Goal: Check status: Check status

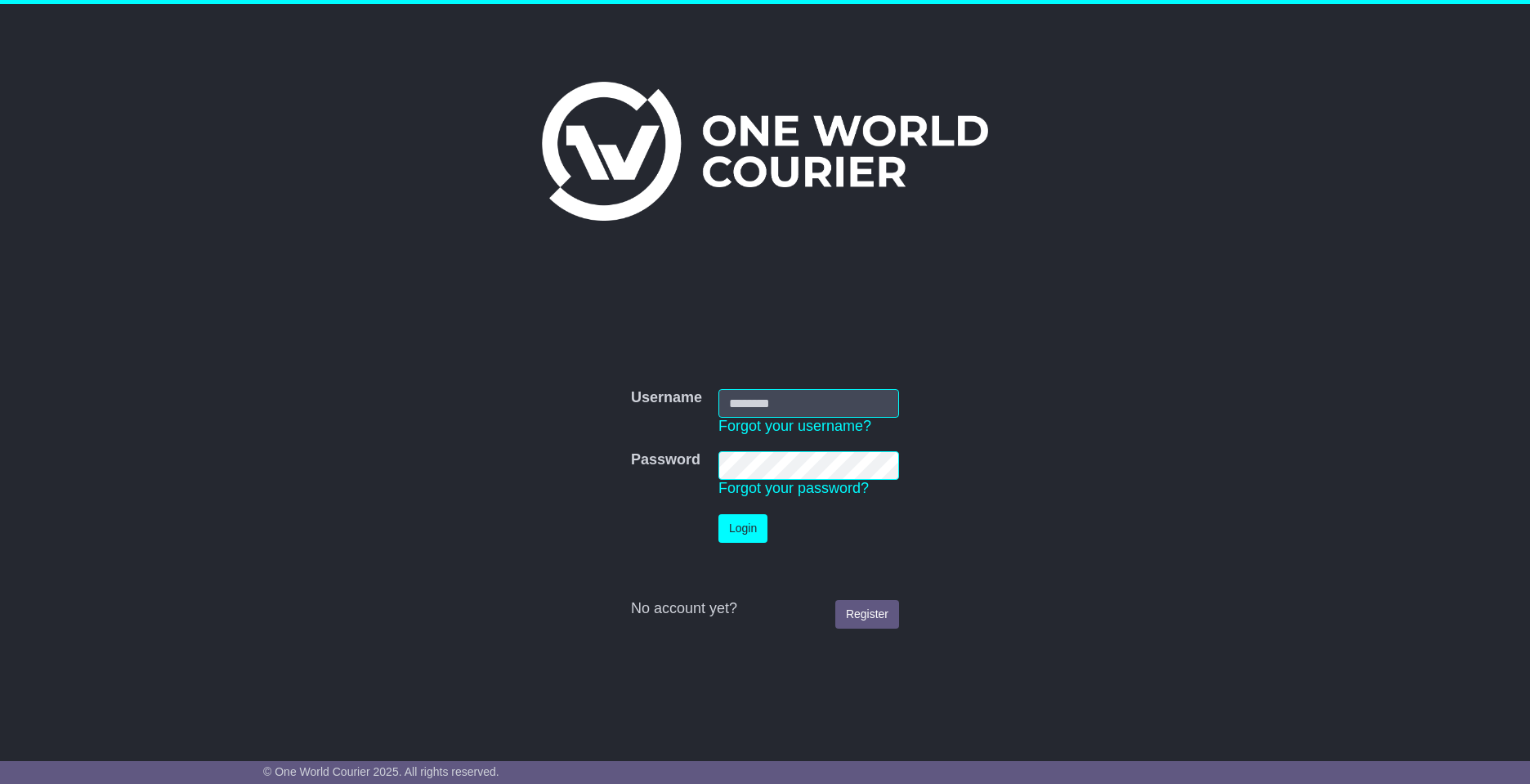
type input "**********"
click at [740, 532] on button "Login" at bounding box center [743, 528] width 49 height 29
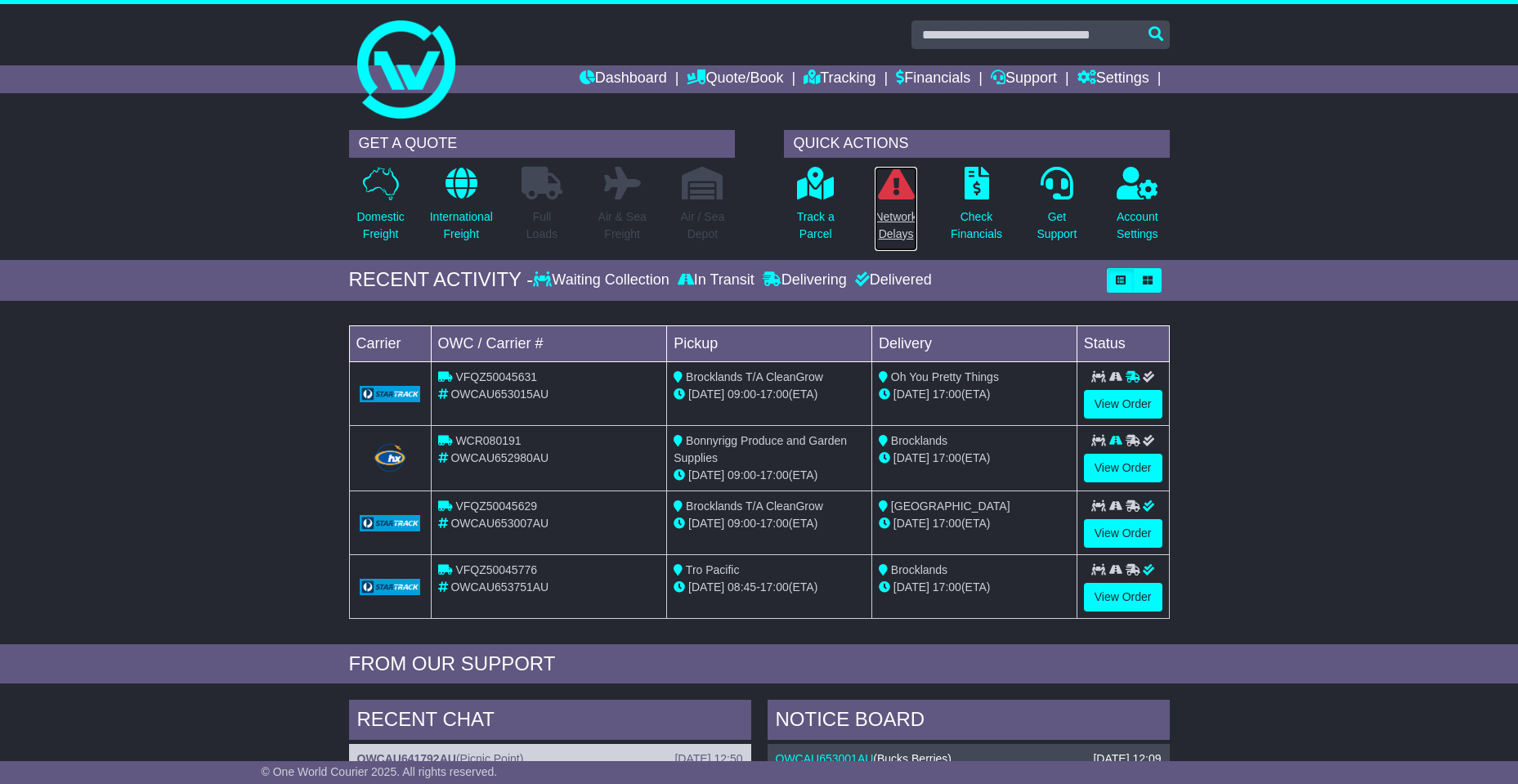
click at [898, 221] on p "Network Delays" at bounding box center [896, 225] width 42 height 35
click at [1119, 465] on link "View Order" at bounding box center [1123, 468] width 79 height 29
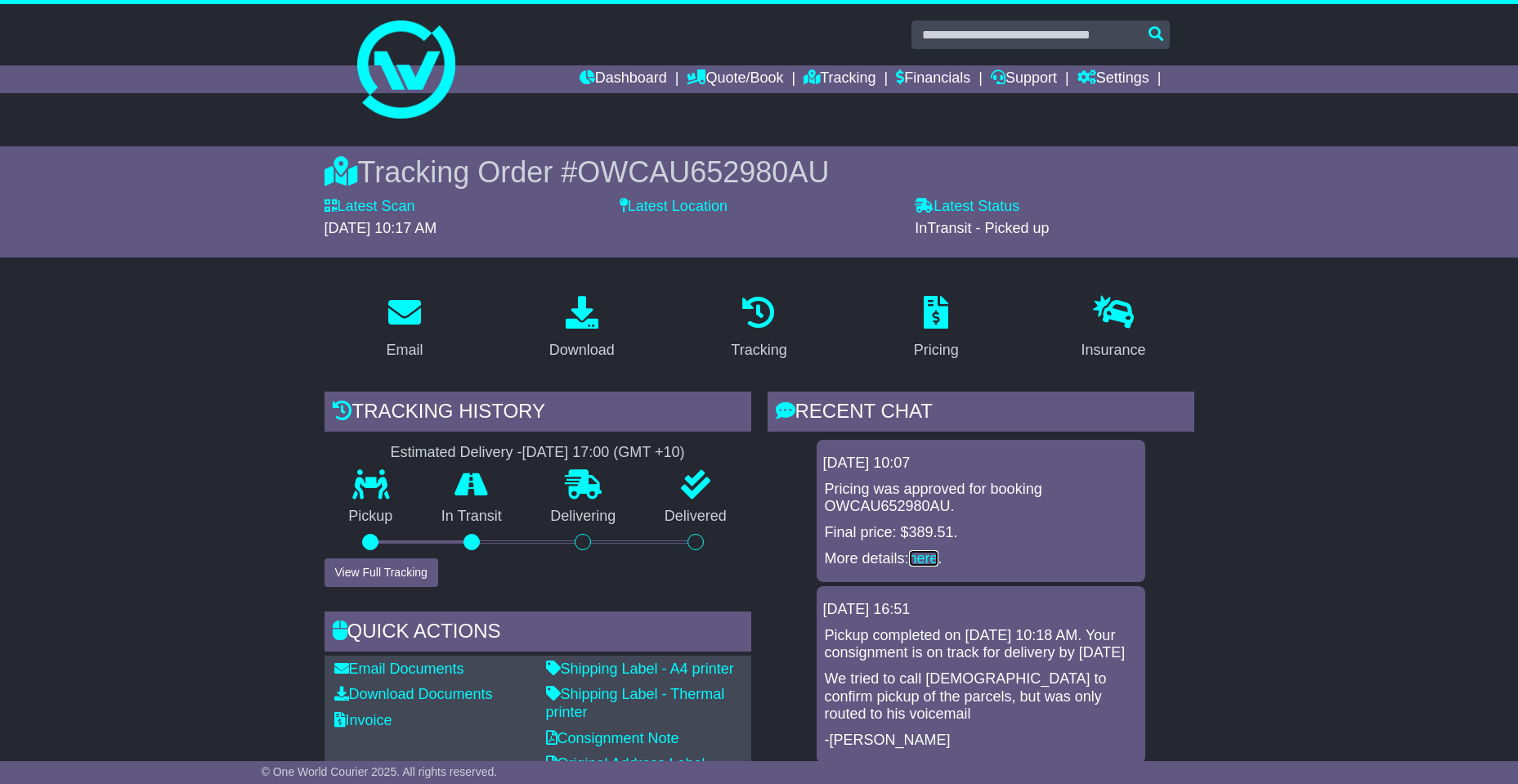
click at [926, 555] on link "here" at bounding box center [923, 558] width 29 height 16
click at [622, 76] on link "Dashboard" at bounding box center [622, 80] width 87 height 28
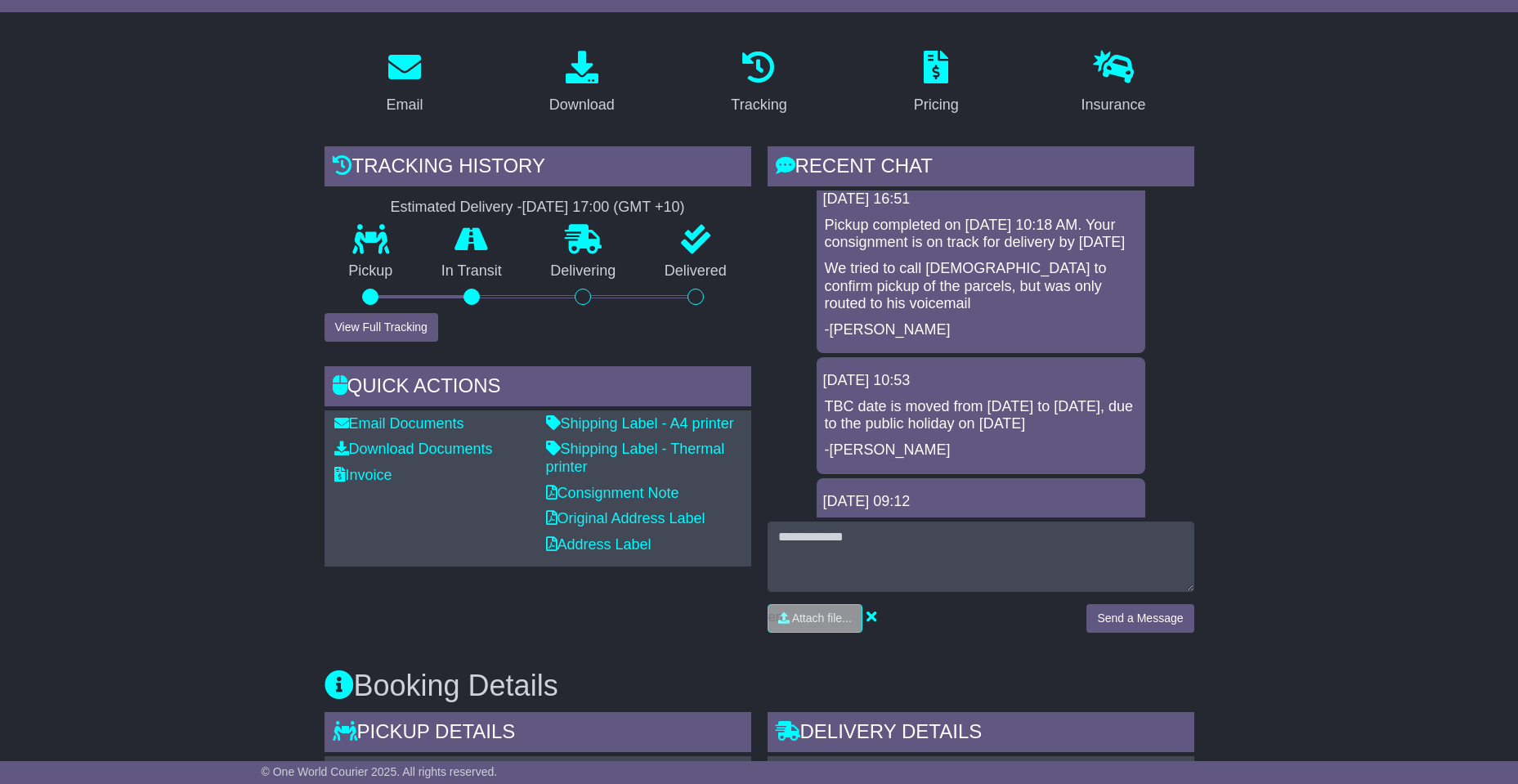
scroll to position [36, 0]
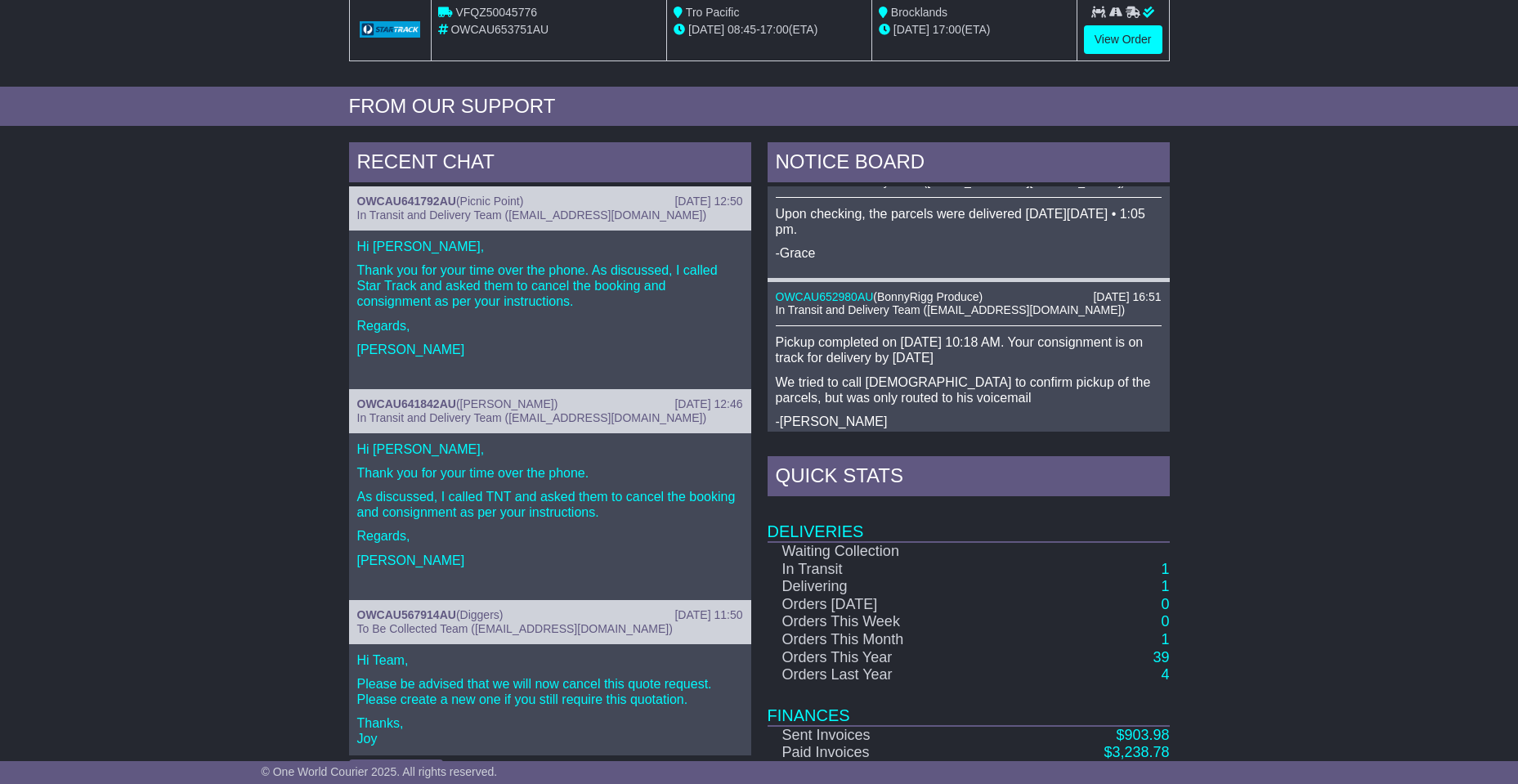
scroll to position [644, 0]
